Goal: Task Accomplishment & Management: Manage account settings

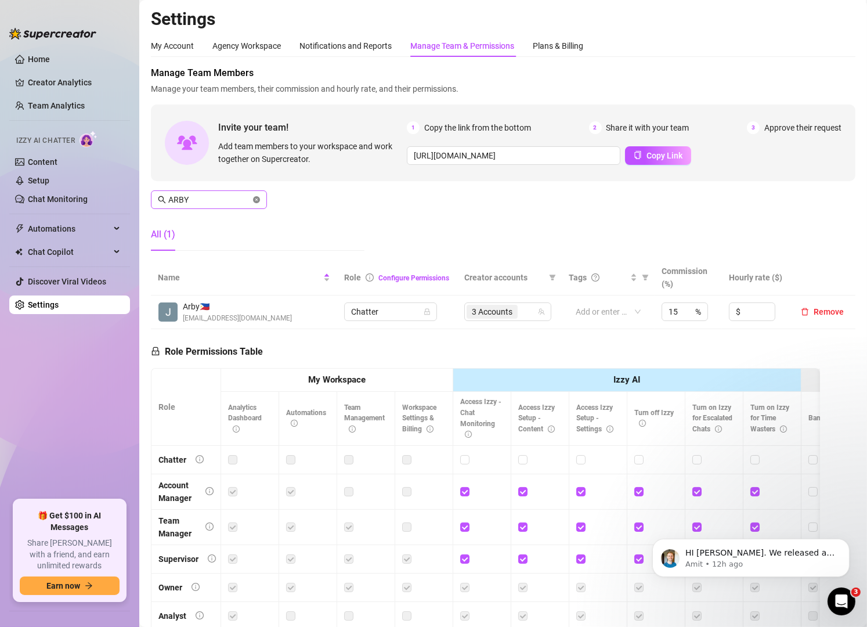
click at [256, 200] on icon "close-circle" at bounding box center [256, 199] width 7 height 7
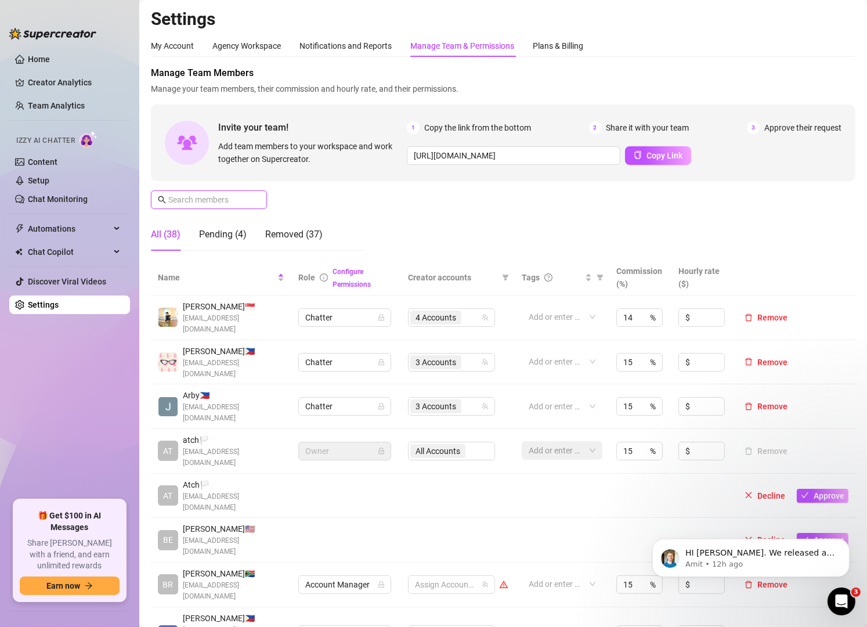
click at [172, 199] on input "text" at bounding box center [209, 199] width 82 height 13
click at [482, 314] on icon "team" at bounding box center [485, 317] width 7 height 7
click at [465, 313] on div "4 Accounts" at bounding box center [445, 317] width 70 height 16
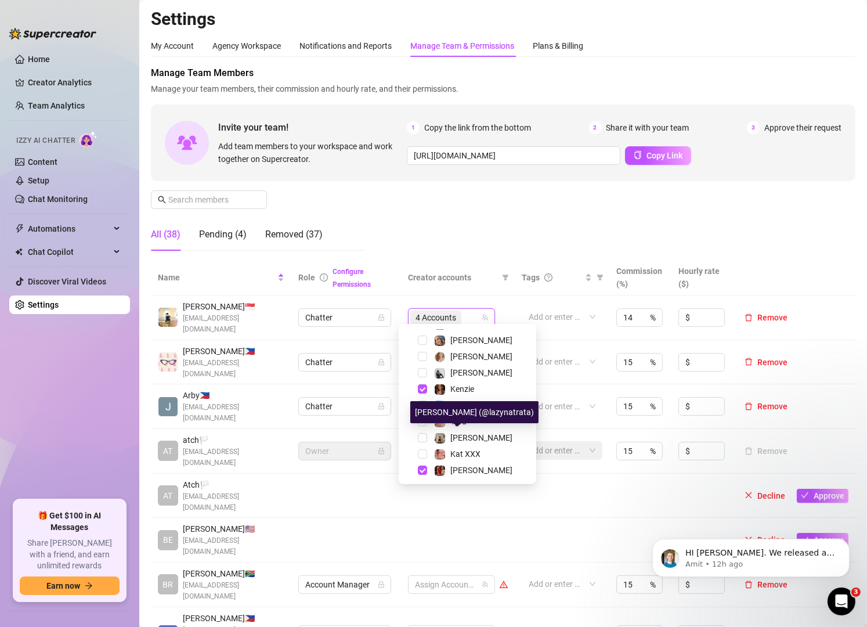
scroll to position [93, 0]
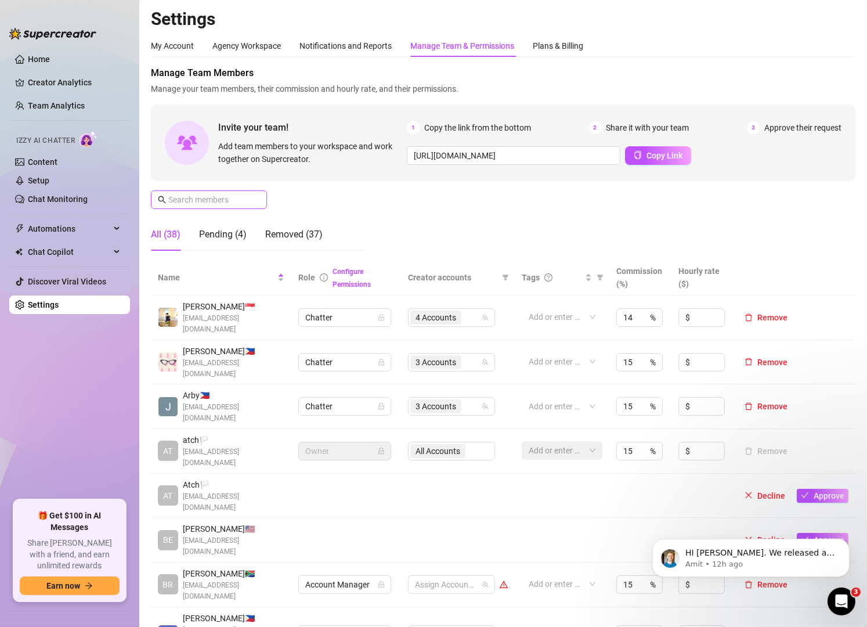
click at [223, 197] on input "text" at bounding box center [209, 199] width 82 height 13
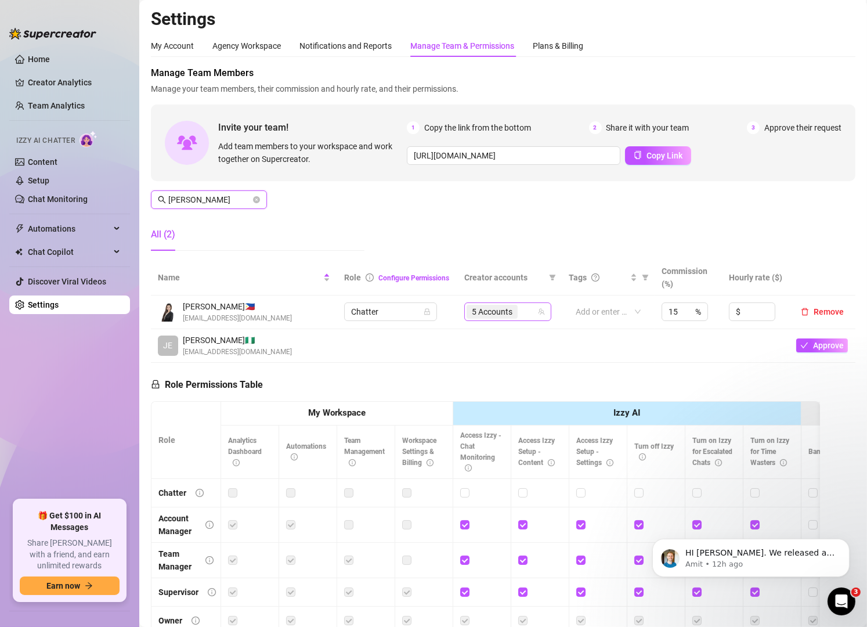
click at [526, 312] on div "5 Accounts" at bounding box center [501, 311] width 70 height 16
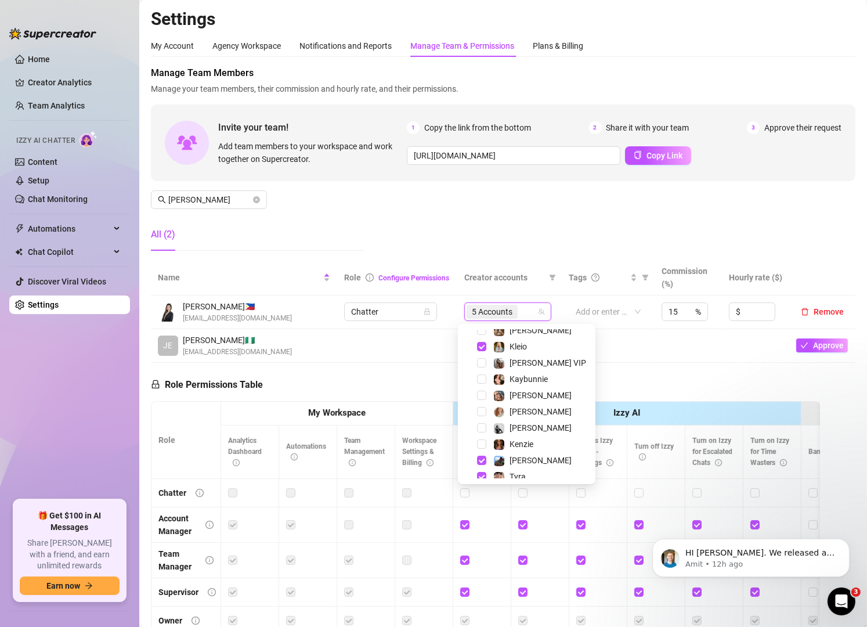
scroll to position [0, 0]
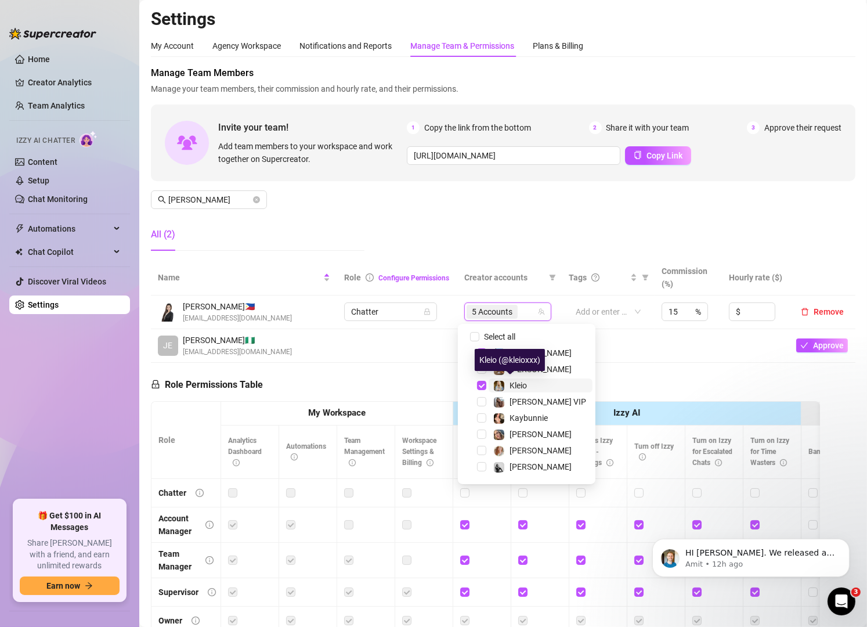
click at [516, 383] on span "Kleio" at bounding box center [517, 385] width 17 height 9
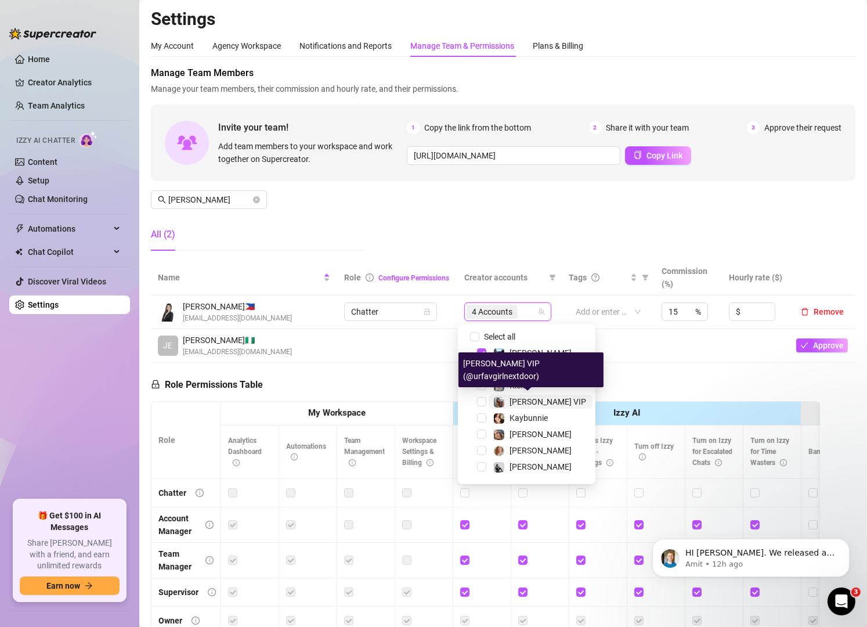
click at [526, 397] on span "[PERSON_NAME] VIP" at bounding box center [547, 401] width 77 height 9
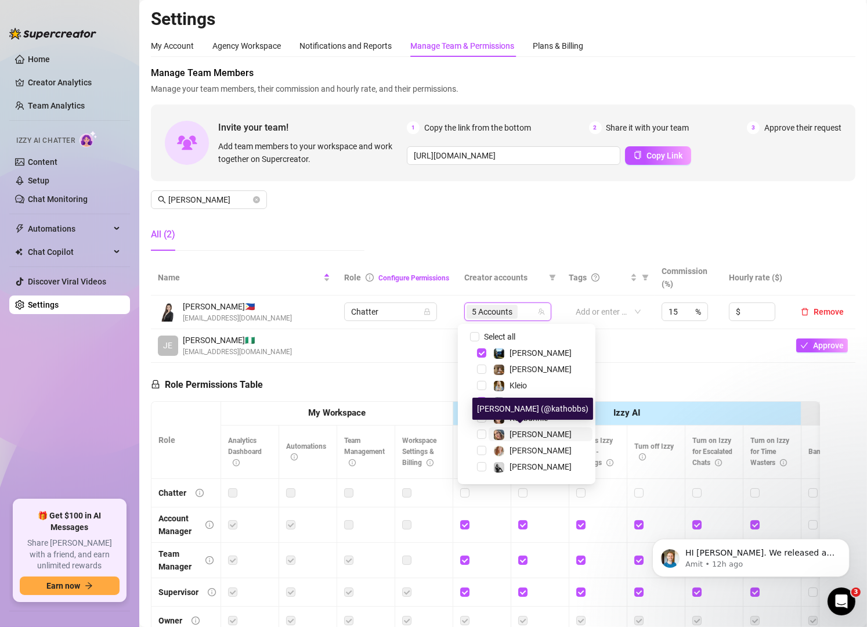
click at [535, 436] on span "[PERSON_NAME]" at bounding box center [540, 433] width 62 height 9
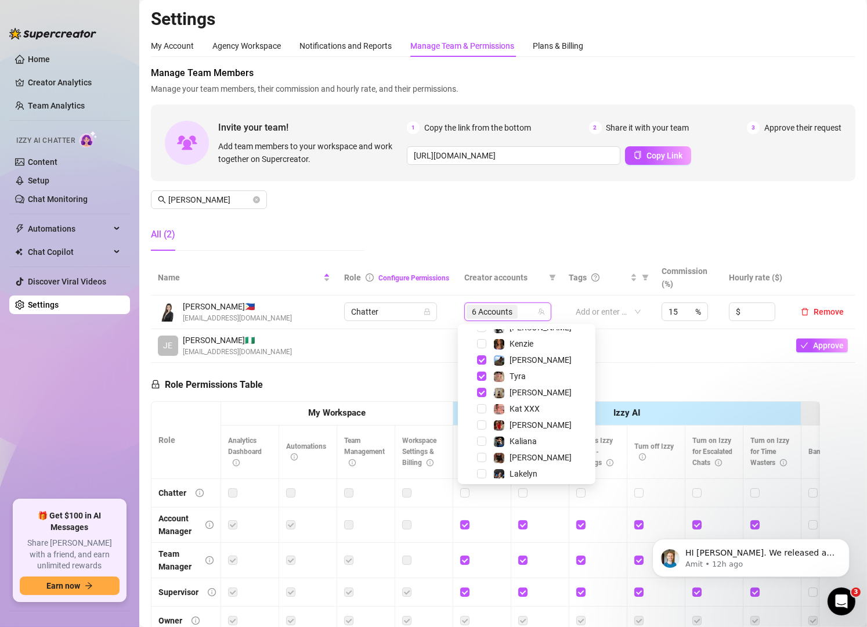
scroll to position [143, 0]
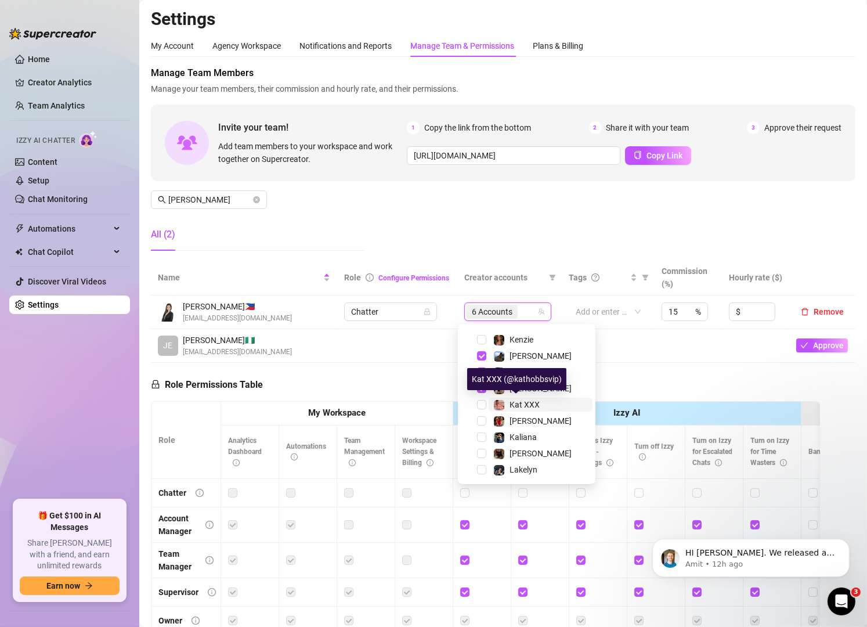
click at [528, 401] on span "Kat XXX" at bounding box center [524, 404] width 30 height 9
click at [500, 247] on div "Manage Team Members Manage your team members, their commission and hourly rate,…" at bounding box center [503, 163] width 704 height 194
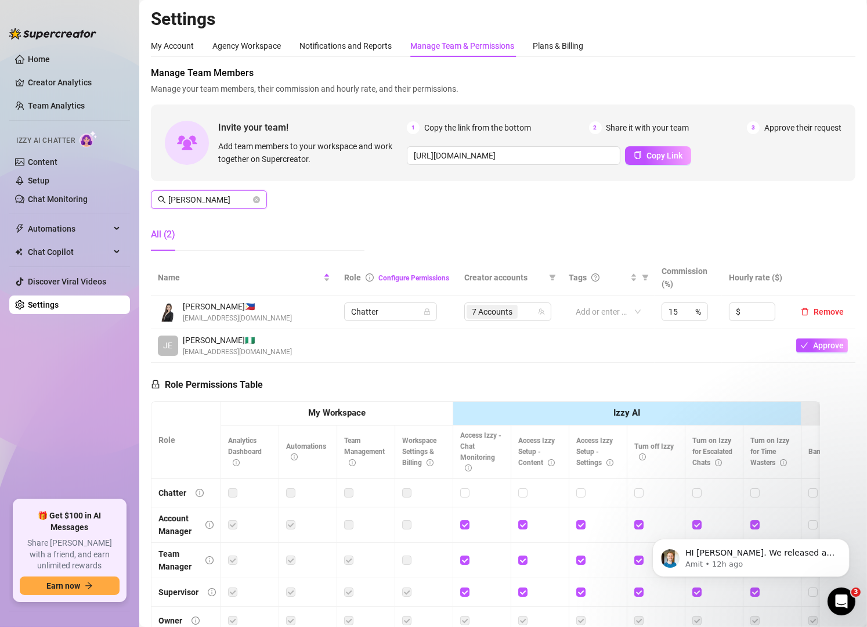
click at [211, 200] on input "[PERSON_NAME]" at bounding box center [209, 199] width 82 height 13
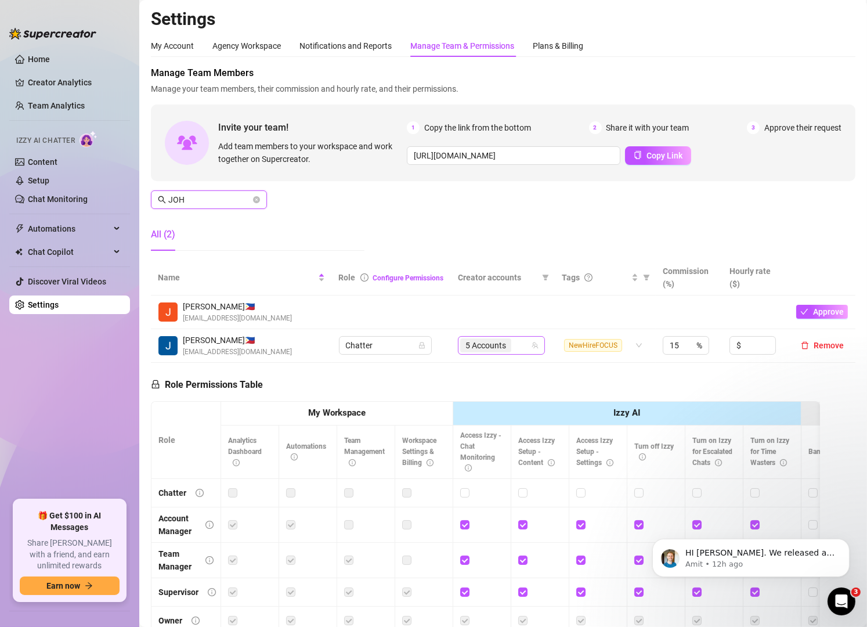
click at [532, 346] on icon "team" at bounding box center [535, 345] width 6 height 6
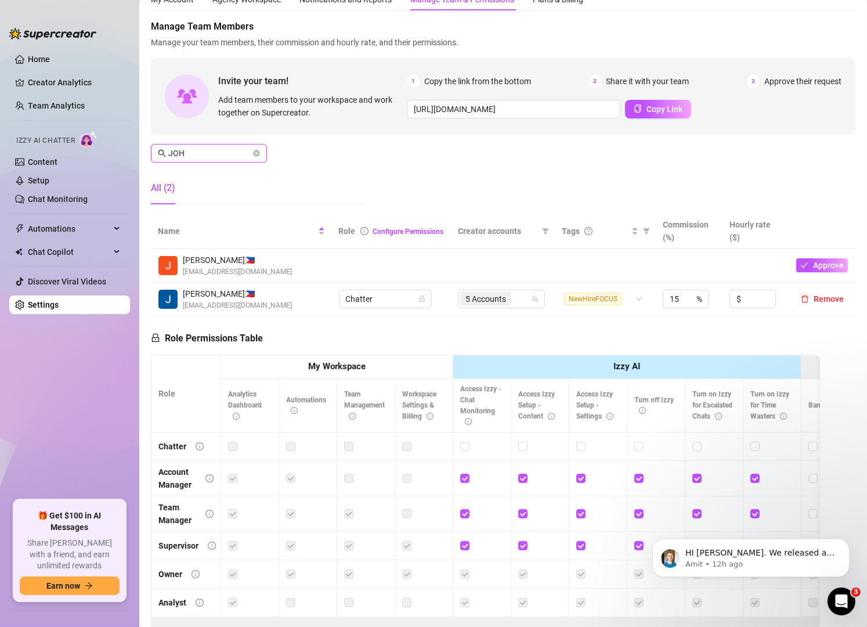
scroll to position [52, 0]
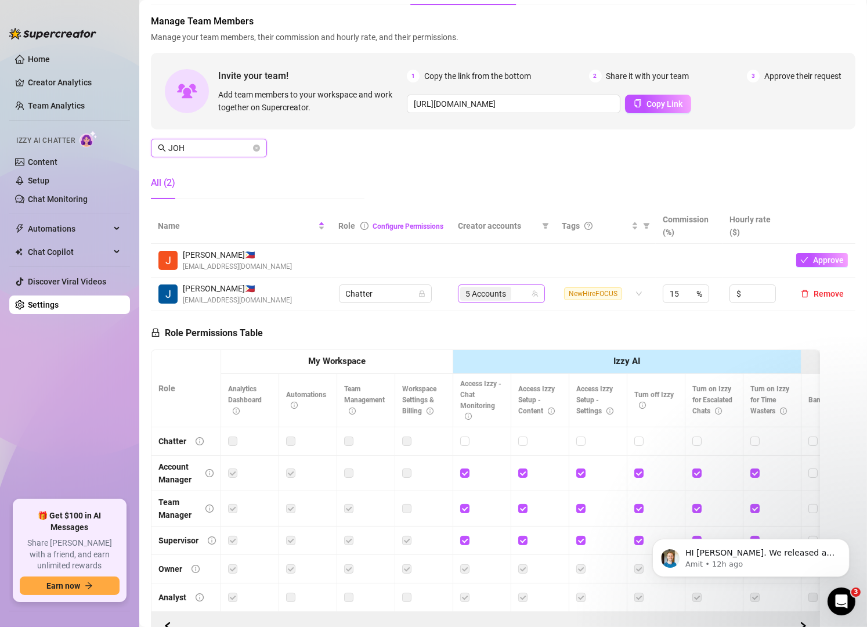
click at [513, 301] on div "5 Accounts" at bounding box center [495, 293] width 70 height 16
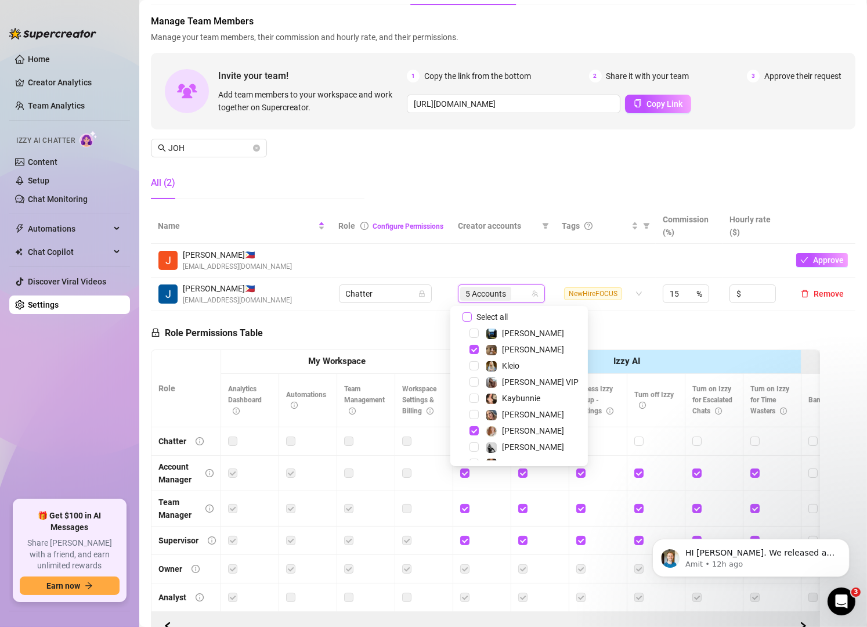
scroll to position [0, 0]
click at [500, 402] on div "Kaybunnie" at bounding box center [513, 400] width 55 height 14
click at [432, 185] on div "Manage Team Members Manage your team members, their commission and hourly rate,…" at bounding box center [503, 112] width 704 height 194
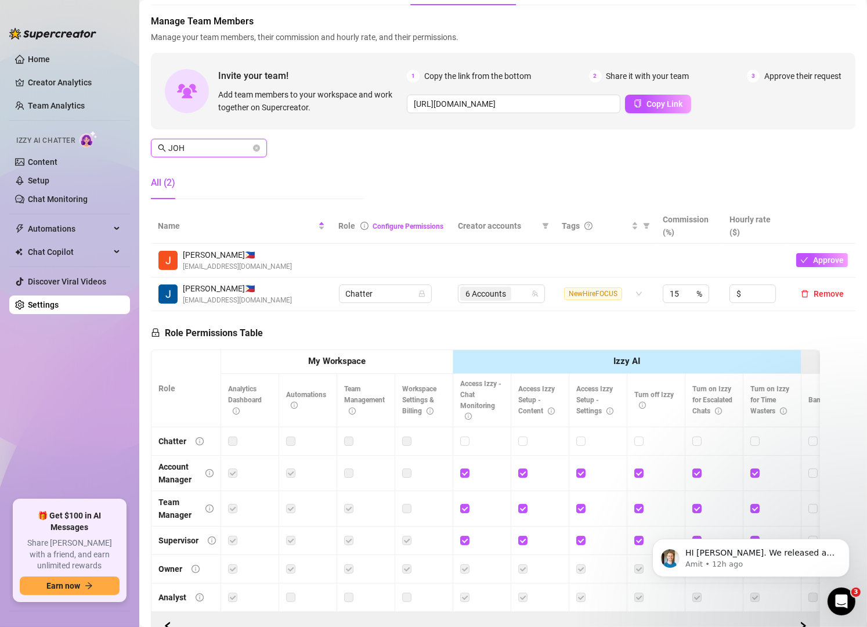
click at [222, 148] on input "JOH" at bounding box center [209, 148] width 82 height 13
click at [225, 148] on input "JOH" at bounding box center [209, 148] width 82 height 13
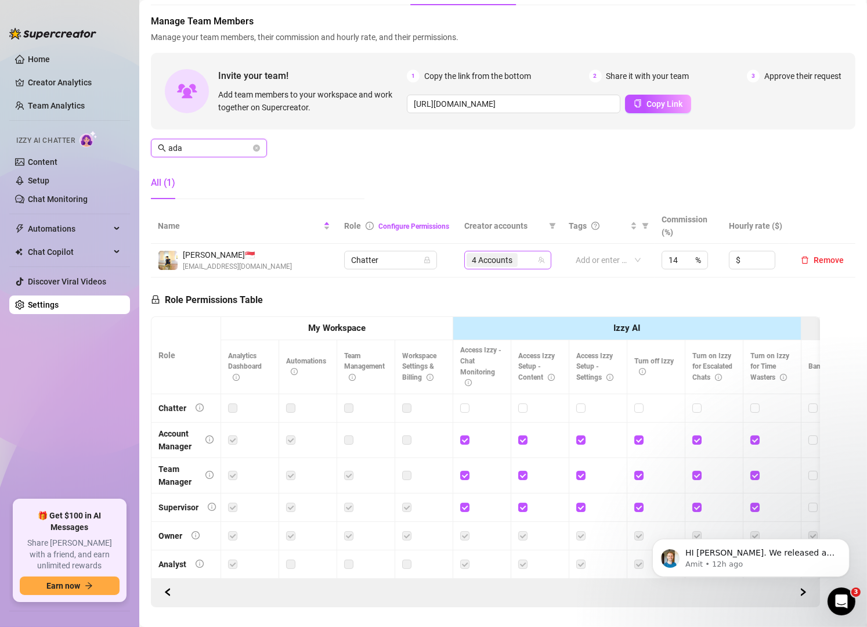
click at [520, 262] on div "4 Accounts" at bounding box center [501, 260] width 70 height 16
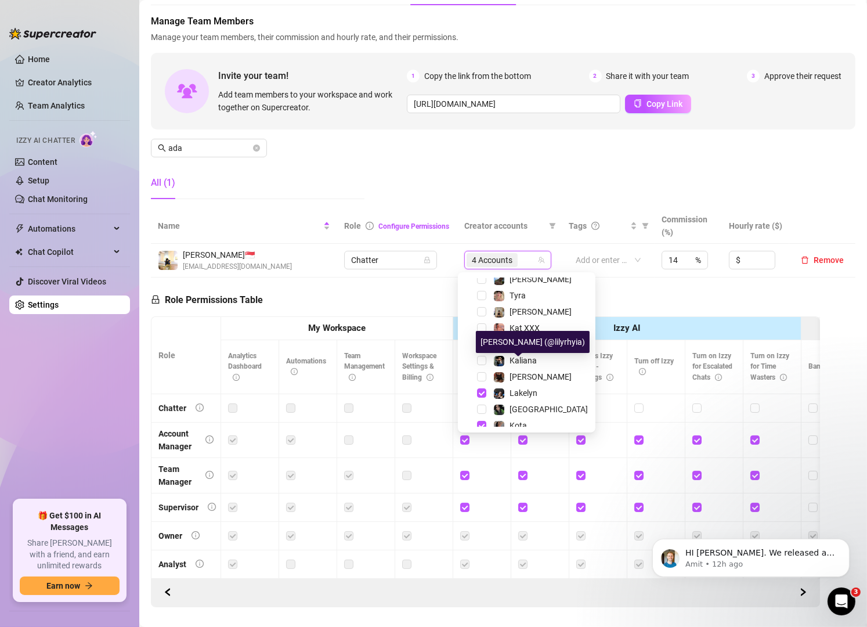
scroll to position [192, 0]
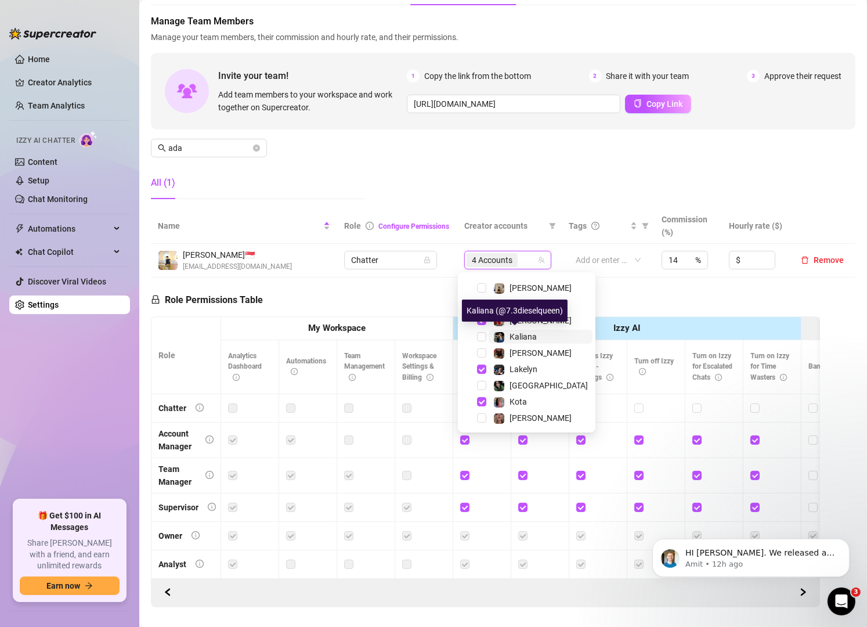
click at [535, 342] on div "Kaliana" at bounding box center [522, 337] width 27 height 14
click at [485, 163] on div "Manage Team Members Manage your team members, their commission and hourly rate,…" at bounding box center [503, 112] width 704 height 194
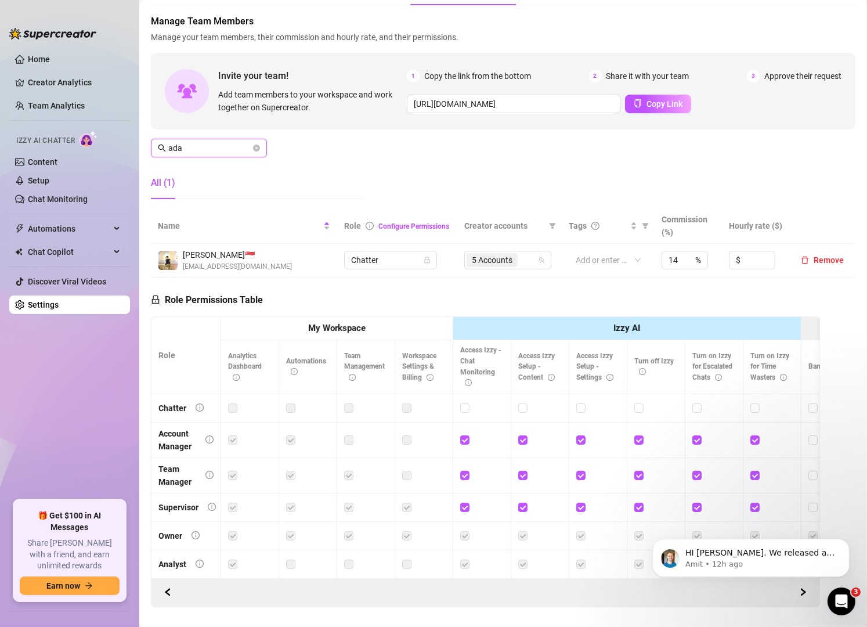
click at [233, 146] on input "ada" at bounding box center [209, 148] width 82 height 13
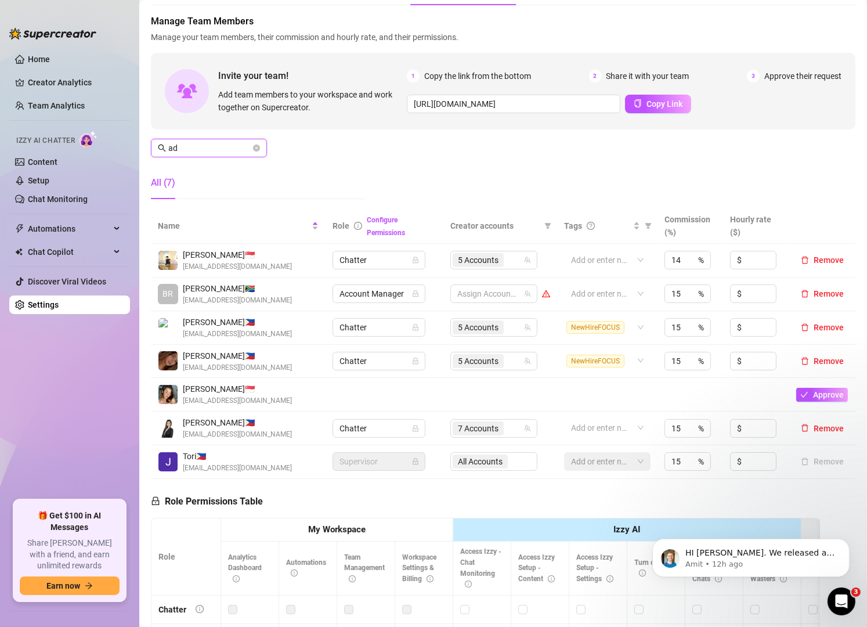
click at [223, 146] on input "ad" at bounding box center [209, 148] width 82 height 13
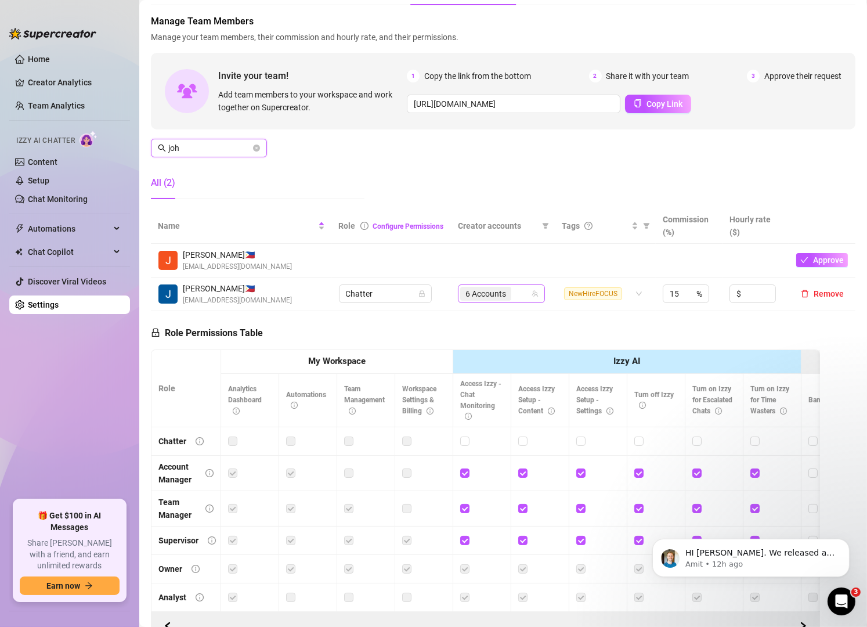
click at [512, 292] on div "6 Accounts" at bounding box center [495, 293] width 70 height 16
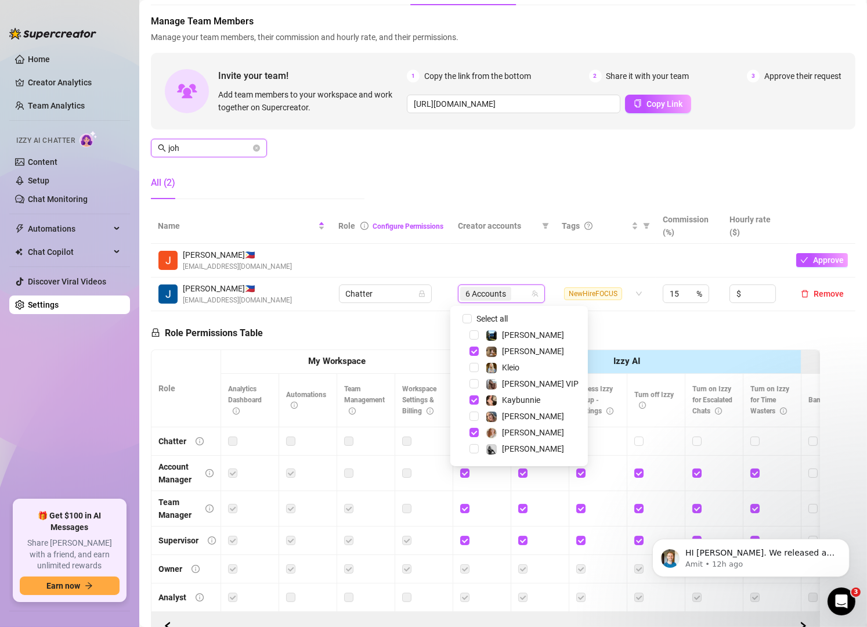
click at [218, 147] on input "joh" at bounding box center [209, 148] width 82 height 13
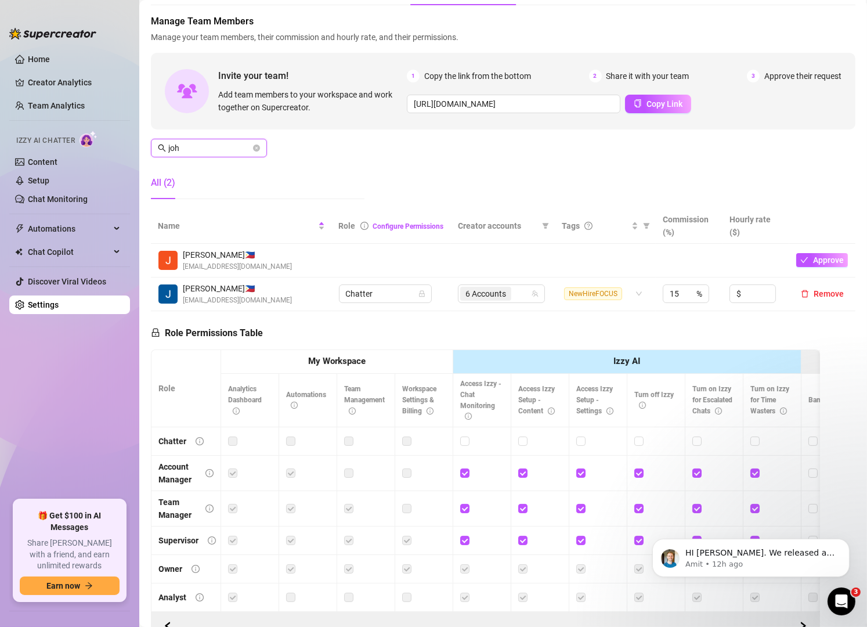
click at [218, 147] on input "joh" at bounding box center [209, 148] width 82 height 13
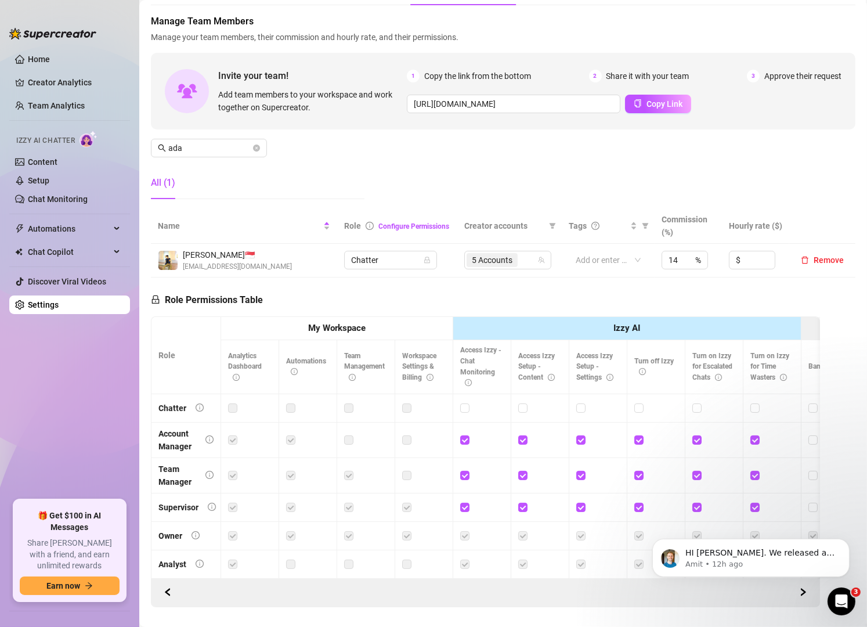
click at [223, 177] on div "All (1)" at bounding box center [257, 183] width 213 height 32
click at [96, 368] on ul "Home Creator Analytics Team Analytics Izzy AI Chatter Content Setup Chat Monito…" at bounding box center [69, 270] width 121 height 450
click at [201, 144] on input "ada" at bounding box center [209, 148] width 82 height 13
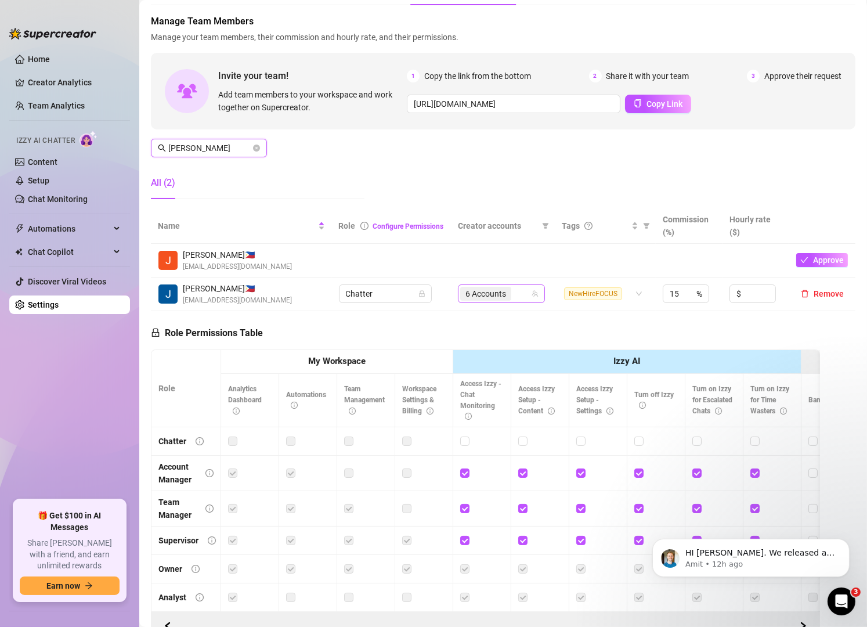
click at [503, 298] on span "6 Accounts" at bounding box center [485, 294] width 51 height 14
type input "[PERSON_NAME]"
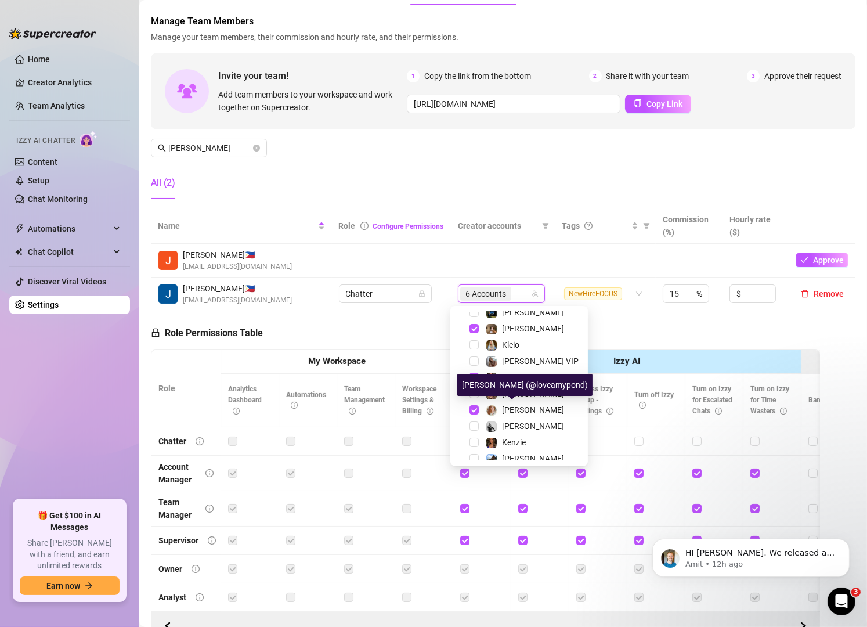
scroll to position [20, 0]
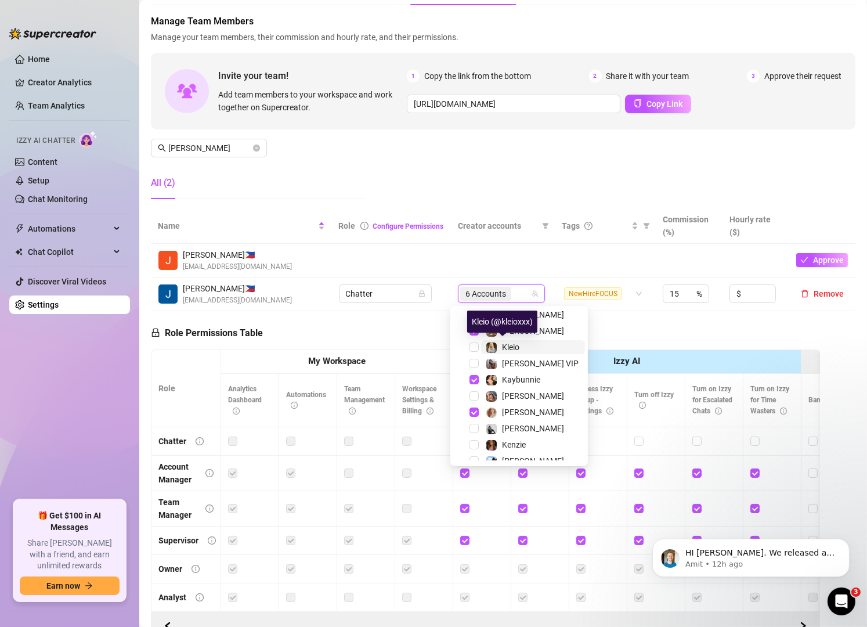
click at [509, 346] on span "Kleio" at bounding box center [510, 346] width 17 height 9
click at [642, 153] on div "Manage Team Members Manage your team members, their commission and hourly rate,…" at bounding box center [503, 112] width 704 height 194
